Goal: Navigation & Orientation: Go to known website

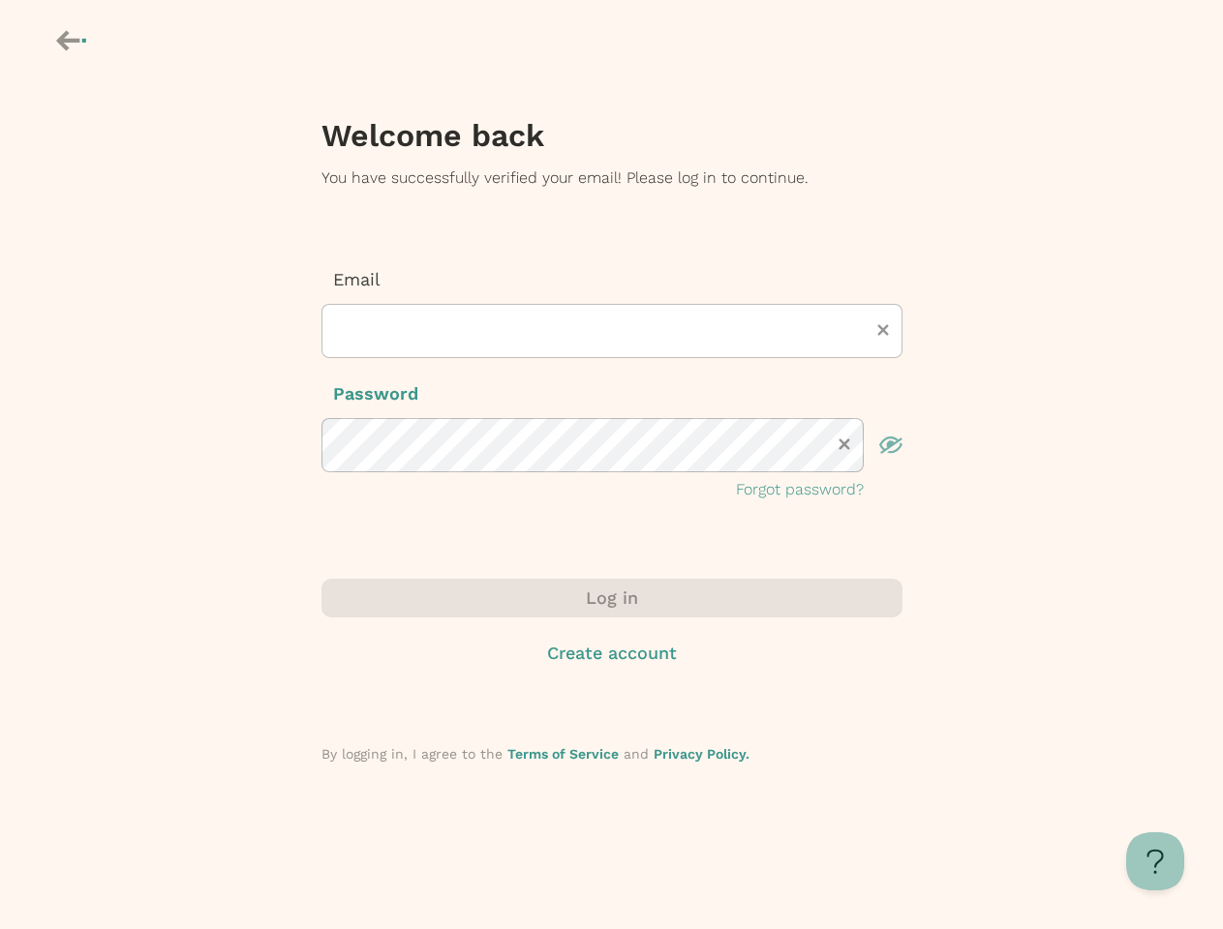
click at [73, 43] on icon at bounding box center [67, 41] width 23 height 20
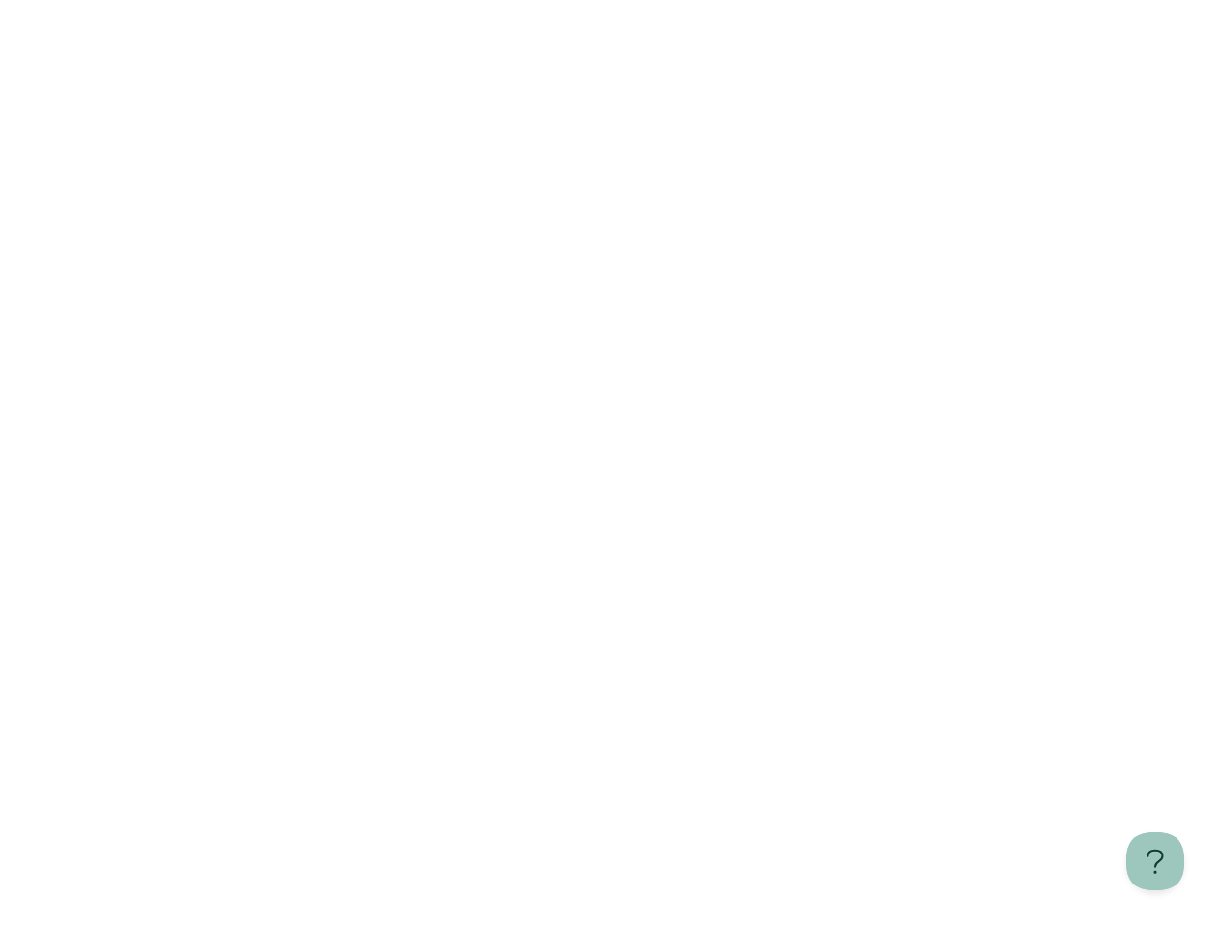
click at [883, 8] on html "Learn more about Manifest" at bounding box center [611, 4] width 1223 height 8
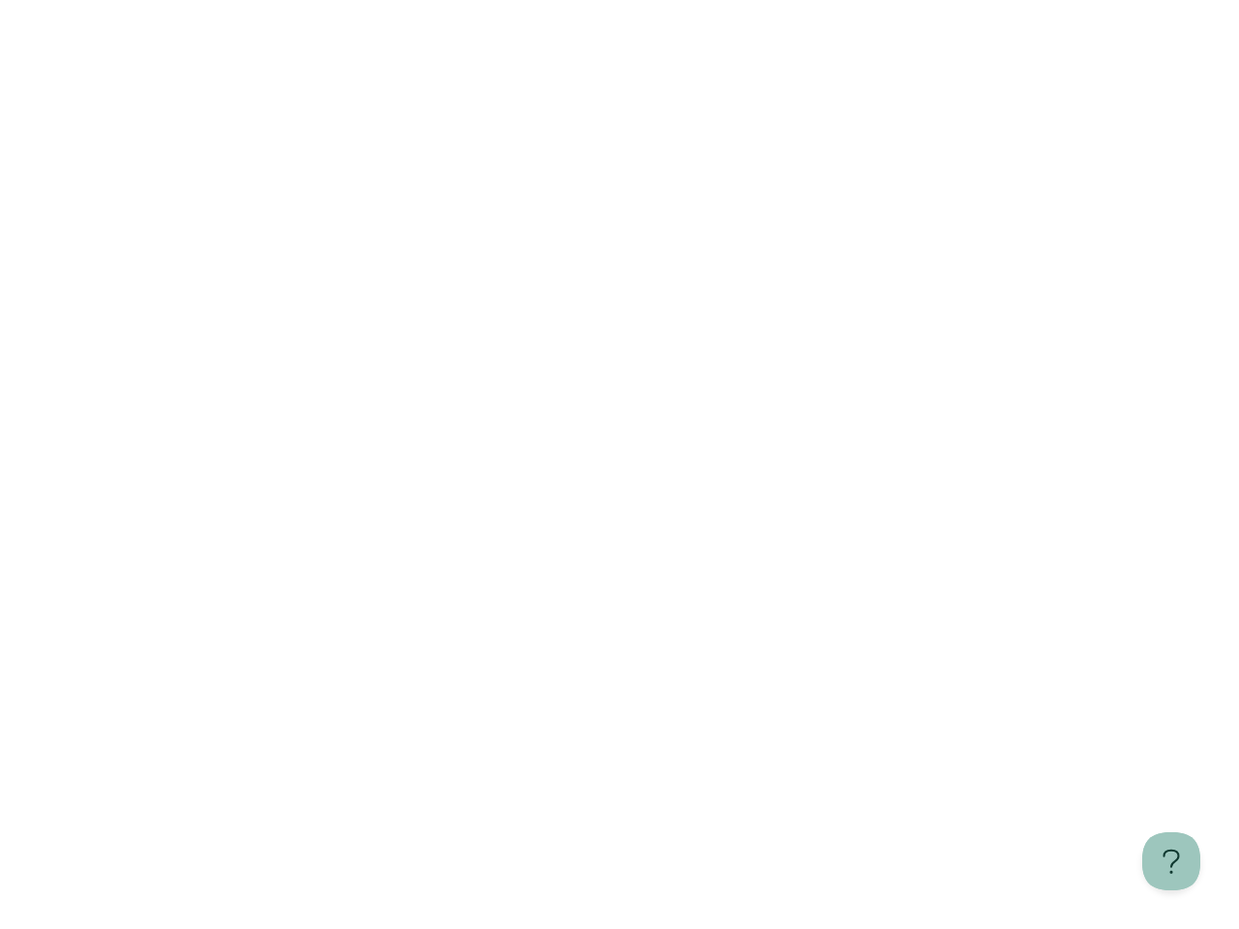
click at [844, 8] on html "Learn more about Manifest" at bounding box center [619, 4] width 1239 height 8
